Goal: Check status

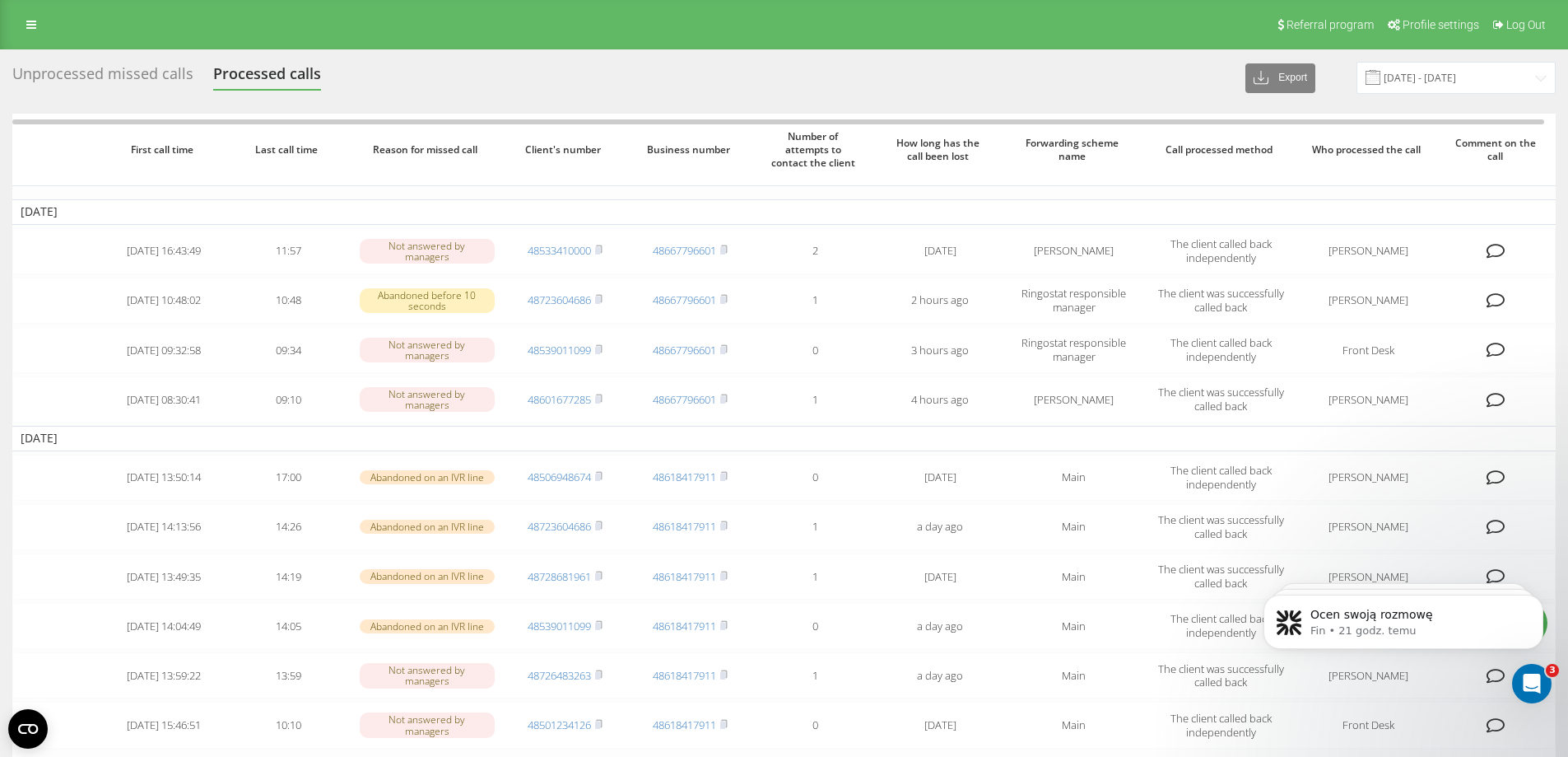
click at [60, 69] on div "Unprocessed missed calls" at bounding box center [103, 78] width 181 height 26
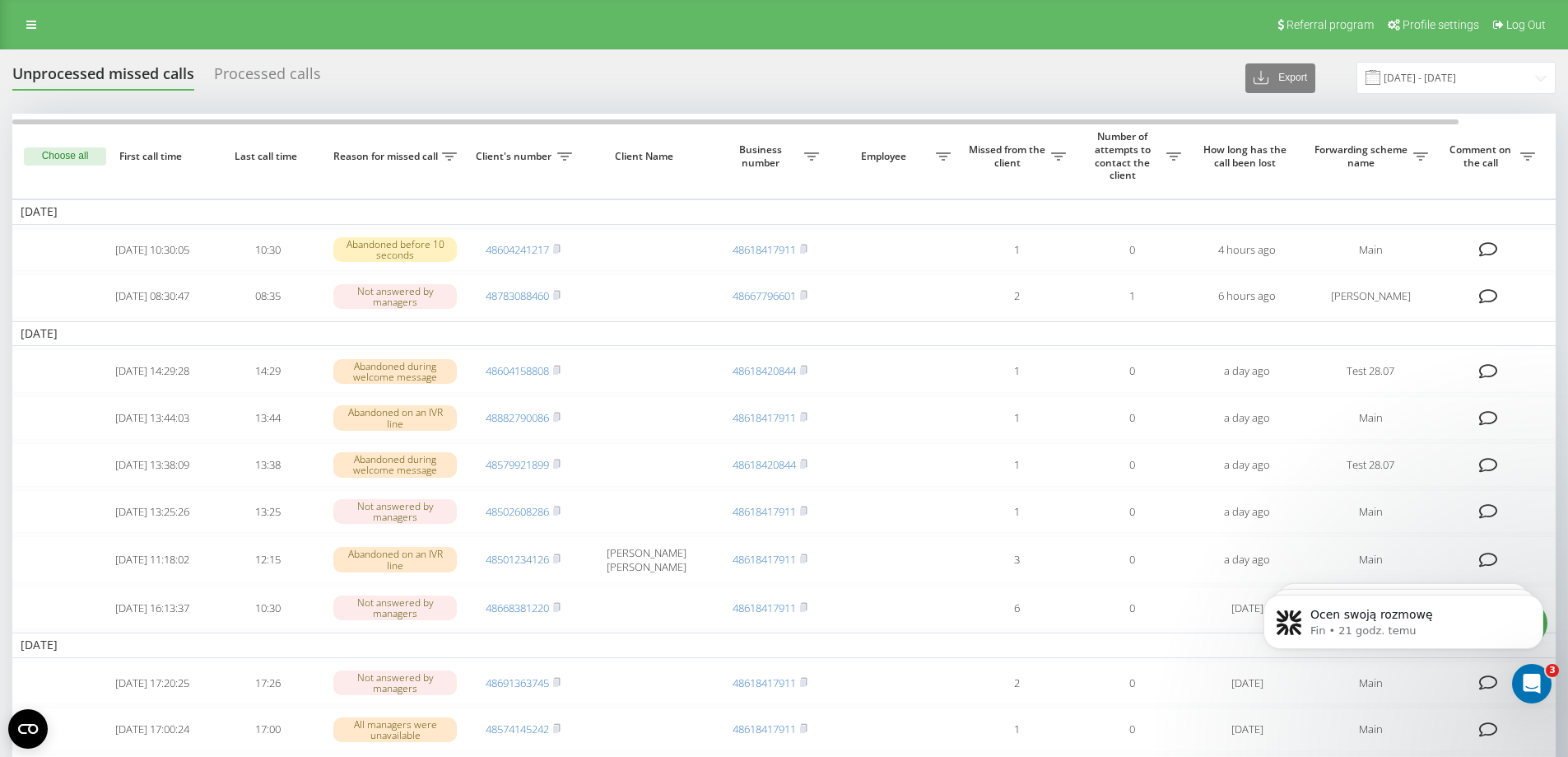
click at [262, 75] on div "Processed calls" at bounding box center [268, 78] width 107 height 26
